Goal: Navigation & Orientation: Find specific page/section

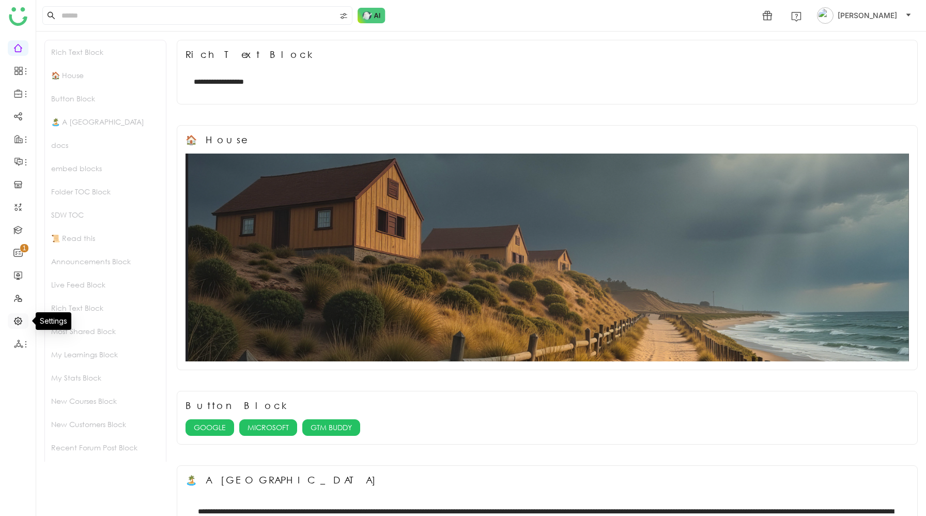
click at [18, 319] on link at bounding box center [17, 320] width 9 height 9
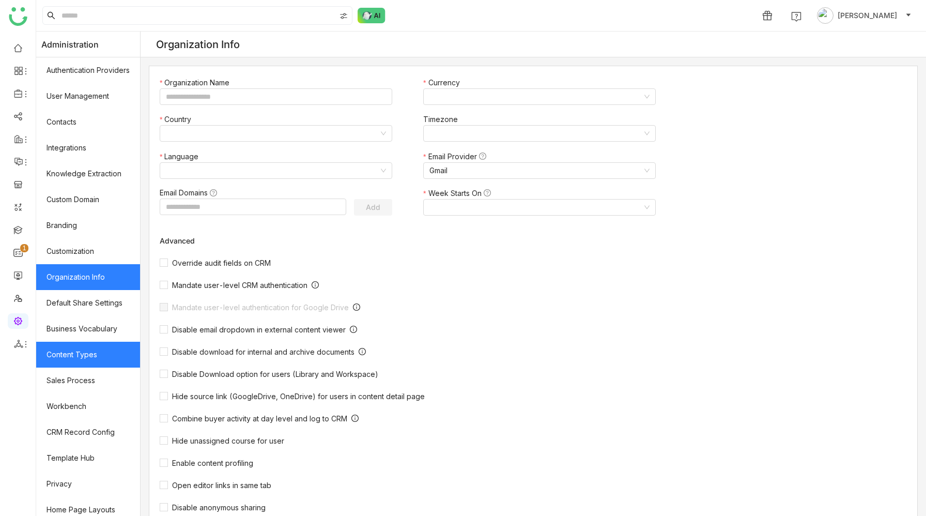
type input "*******"
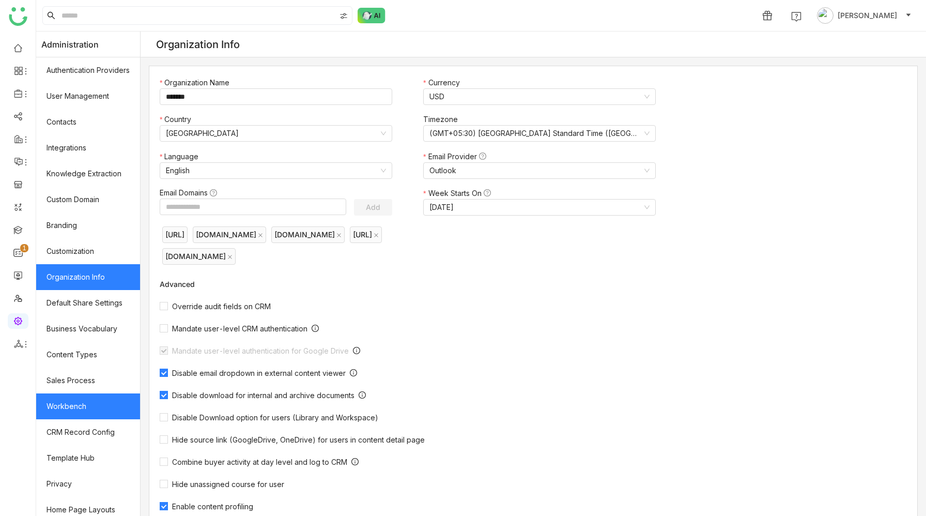
scroll to position [33, 0]
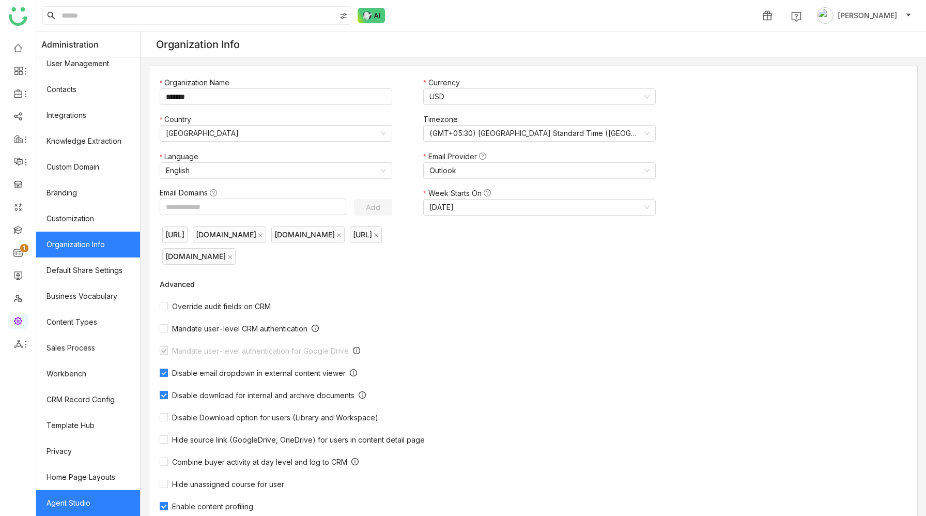
click at [85, 498] on link "Agent Studio" at bounding box center [88, 503] width 104 height 26
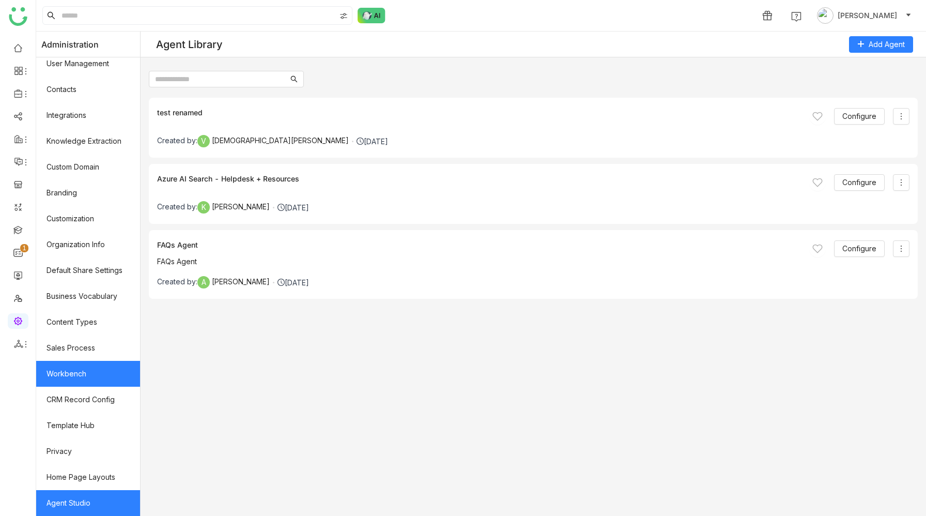
click at [72, 378] on link "Workbench" at bounding box center [88, 374] width 104 height 26
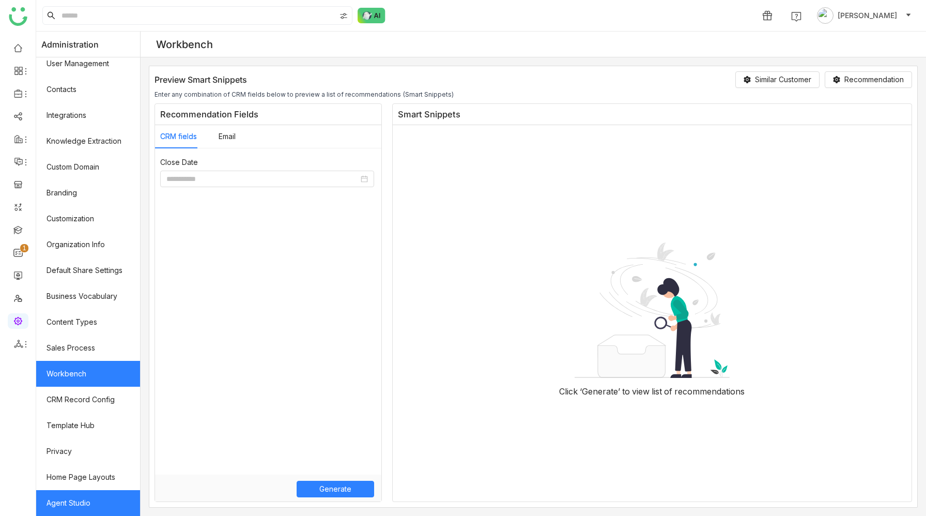
click at [74, 502] on link "Agent Studio" at bounding box center [88, 503] width 104 height 26
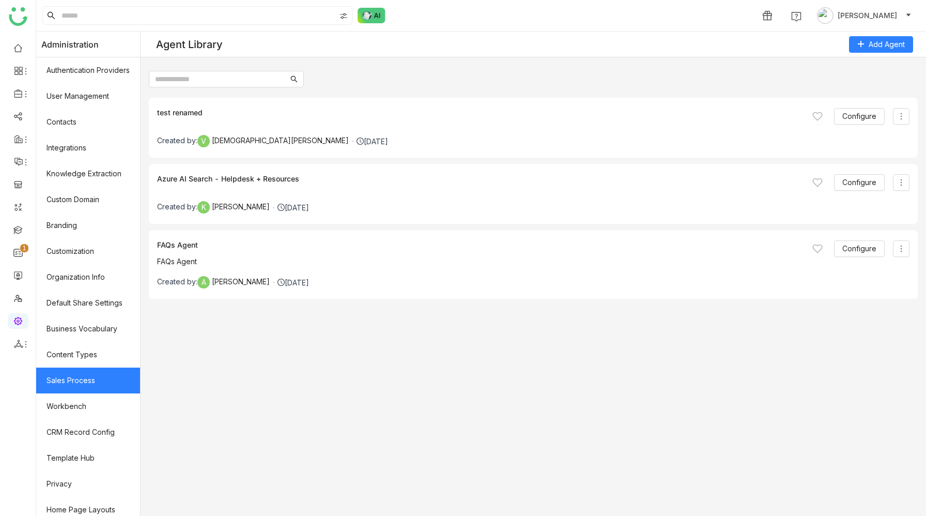
scroll to position [33, 0]
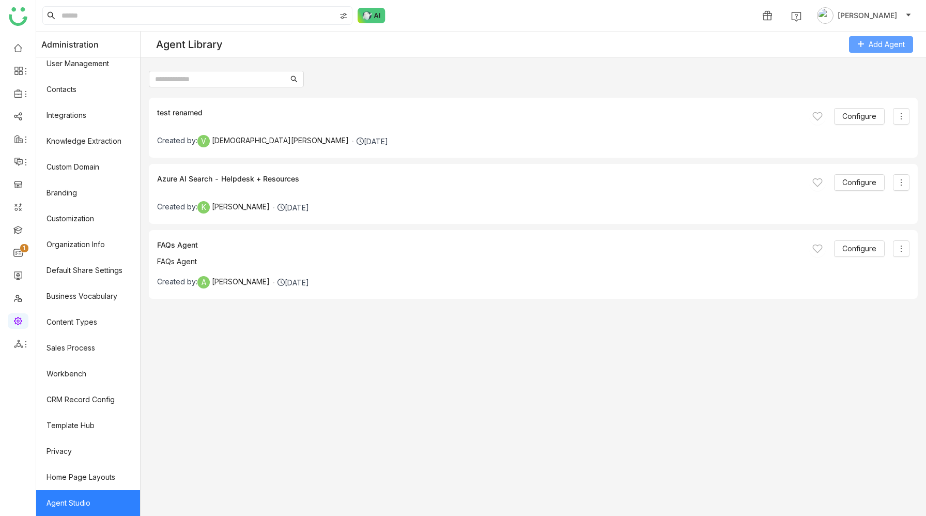
click at [859, 43] on icon at bounding box center [860, 43] width 7 height 7
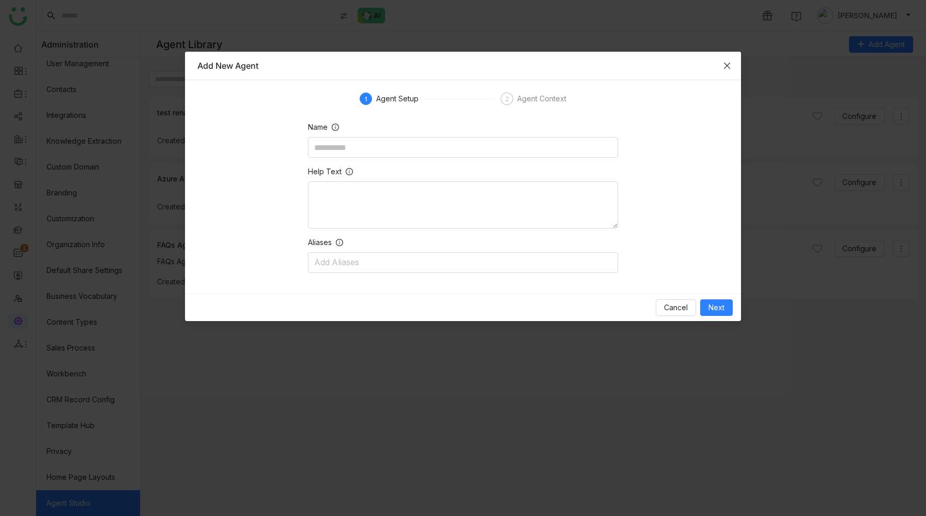
click at [726, 64] on icon "Close" at bounding box center [727, 65] width 8 height 8
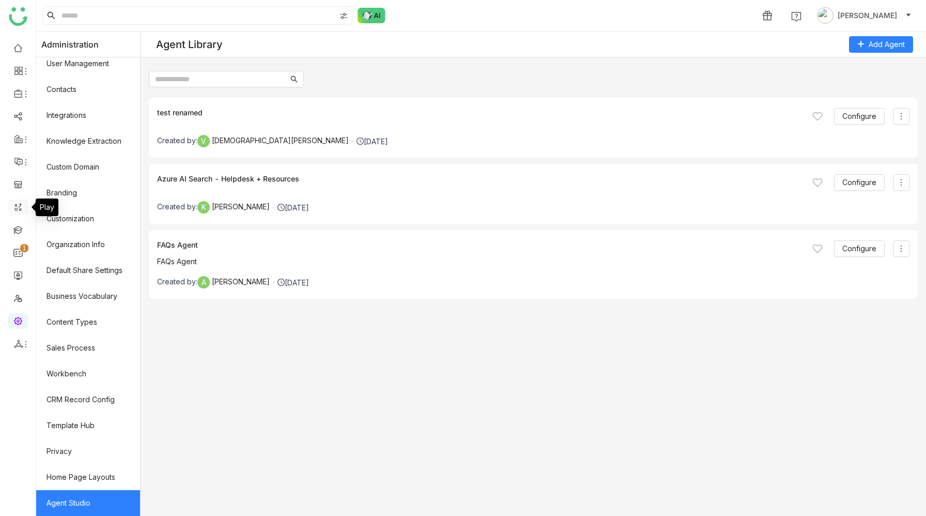
click at [18, 208] on link at bounding box center [17, 206] width 9 height 9
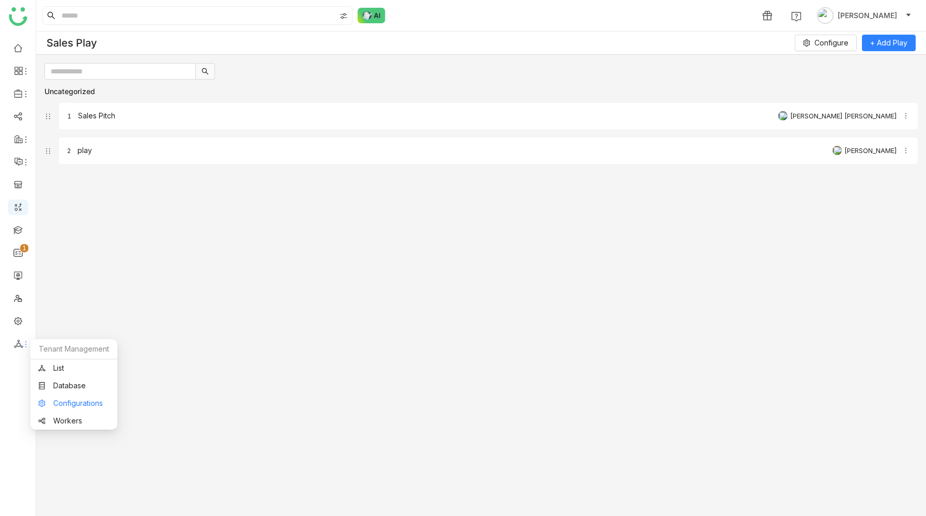
click at [85, 403] on link "Configurations" at bounding box center [73, 402] width 71 height 7
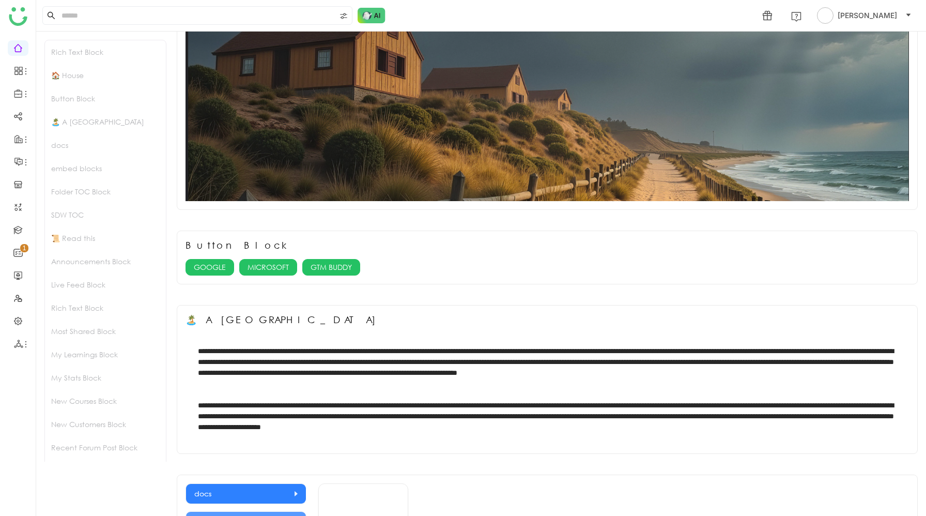
scroll to position [161, 0]
